Goal: Task Accomplishment & Management: Use online tool/utility

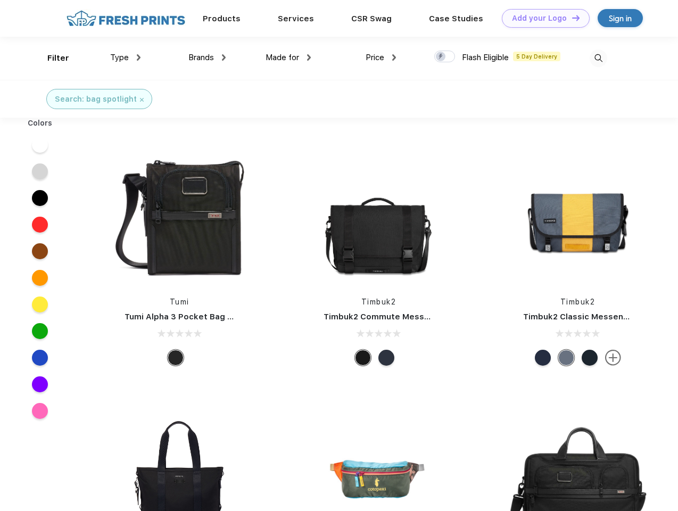
click at [542, 18] on link "Add your Logo Design Tool" at bounding box center [546, 18] width 88 height 19
click at [0, 0] on div "Design Tool" at bounding box center [0, 0] width 0 height 0
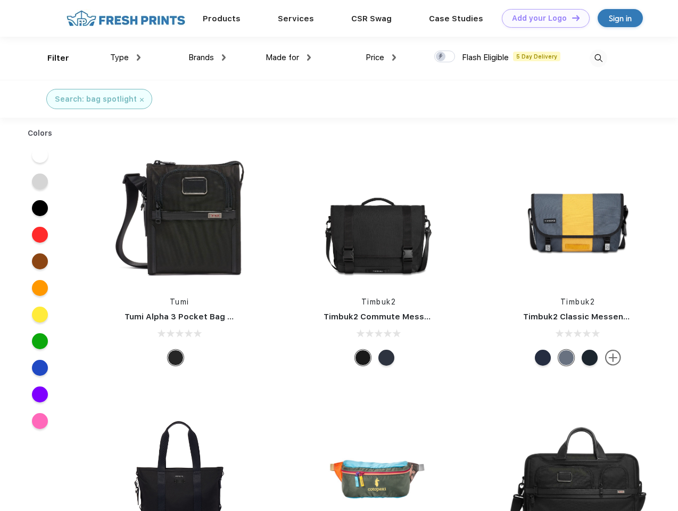
click at [571, 18] on link "Add your Logo Design Tool" at bounding box center [546, 18] width 88 height 19
click at [51, 58] on div "Filter" at bounding box center [58, 58] width 22 height 12
click at [126, 57] on span "Type" at bounding box center [119, 58] width 19 height 10
click at [207, 57] on span "Brands" at bounding box center [201, 58] width 26 height 10
click at [288, 57] on span "Made for" at bounding box center [282, 58] width 34 height 10
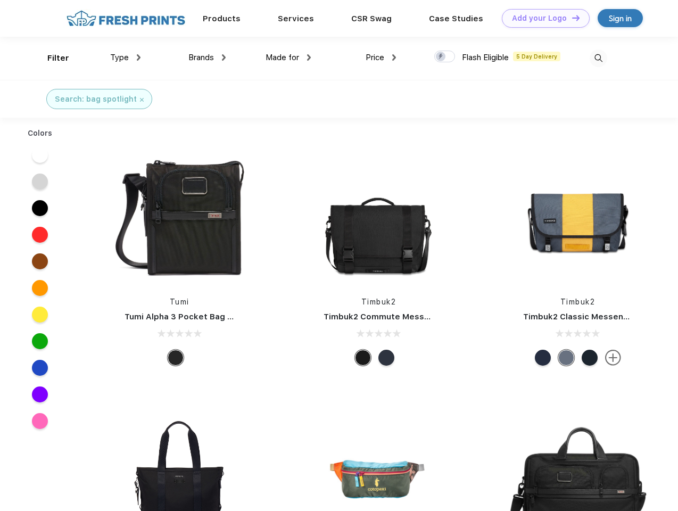
click at [381, 57] on span "Price" at bounding box center [374, 58] width 19 height 10
